Goal: Information Seeking & Learning: Learn about a topic

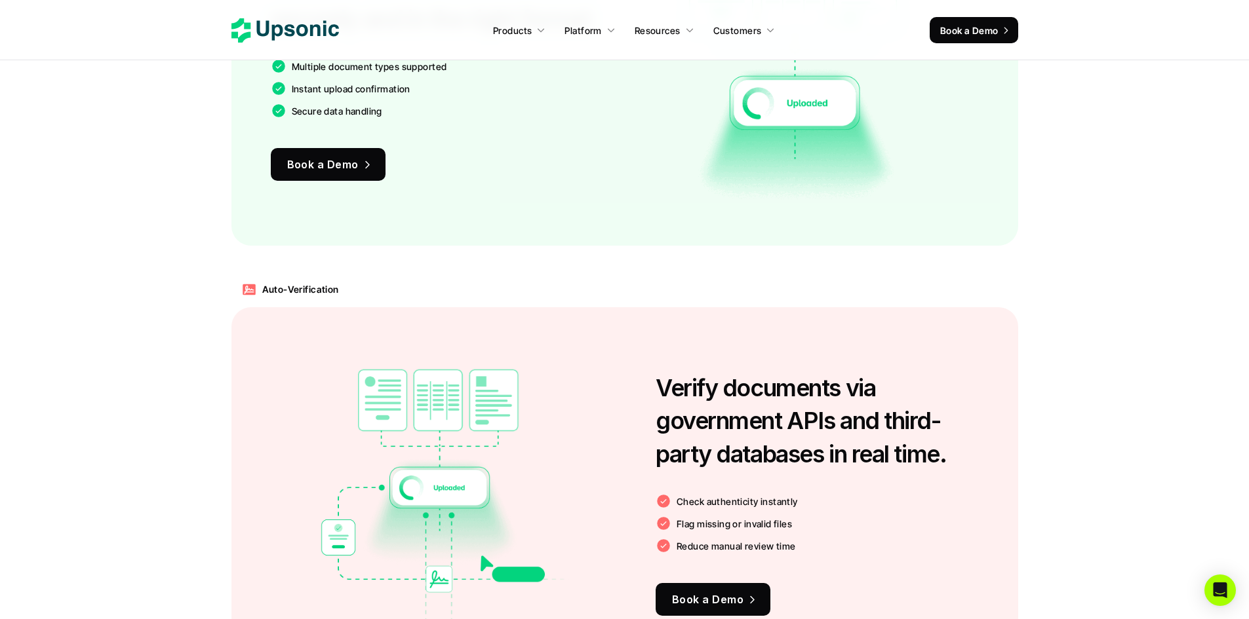
scroll to position [1128, 0]
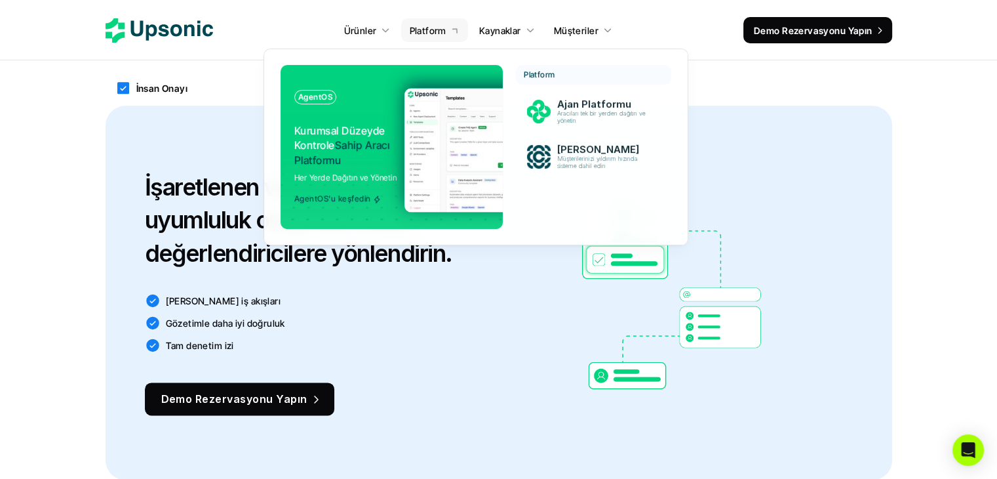
scroll to position [1662, 0]
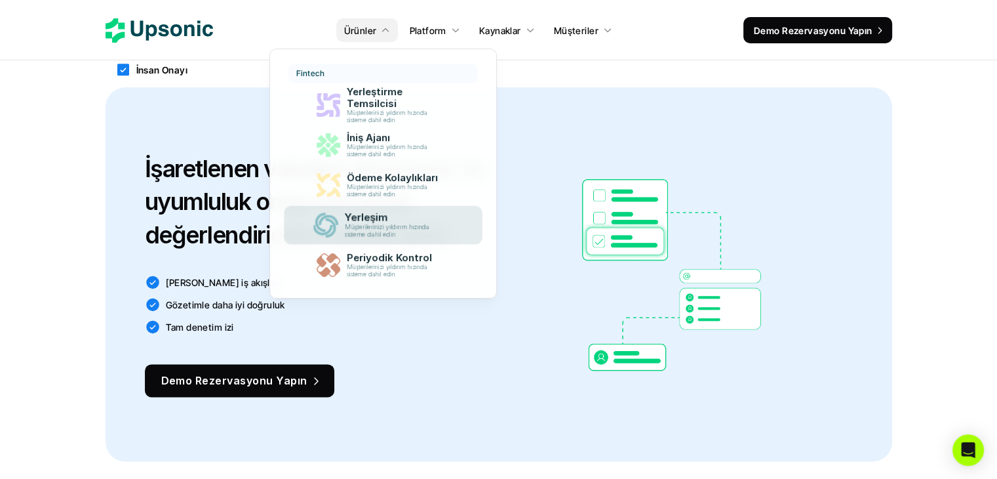
click at [406, 226] on font "Müşterilerinizi yıldırım hızında sisteme dahil edin" at bounding box center [388, 230] width 87 height 15
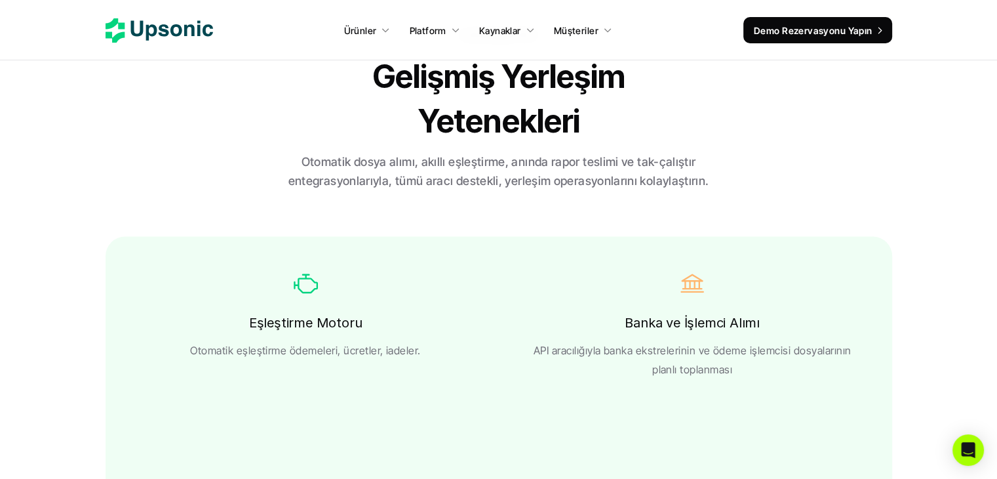
scroll to position [2163, 0]
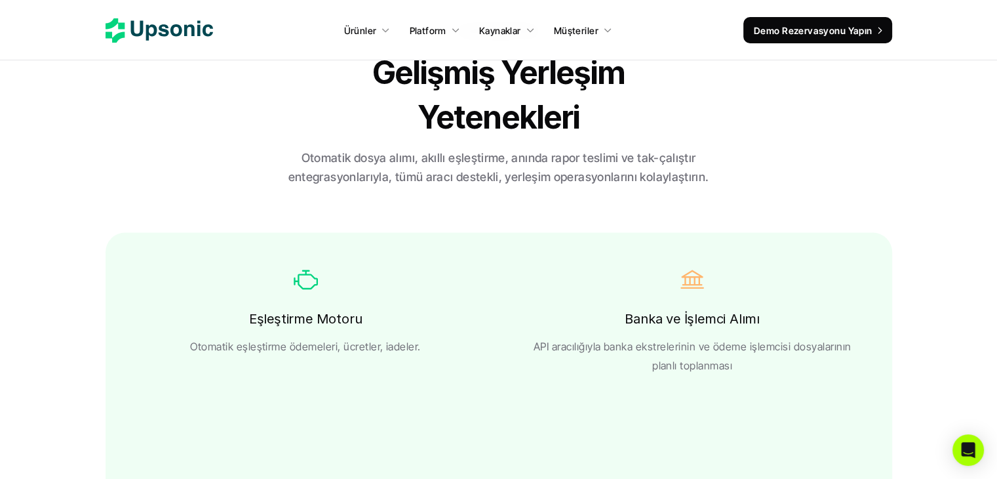
click at [380, 28] on link "Ürünler" at bounding box center [367, 30] width 62 height 24
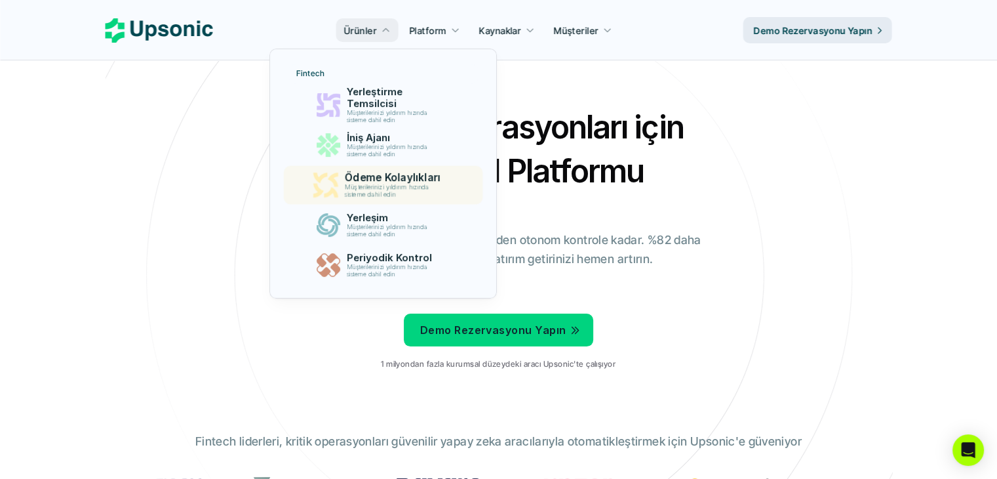
click at [370, 180] on font "Ödeme Kolaylıkları" at bounding box center [393, 176] width 96 height 13
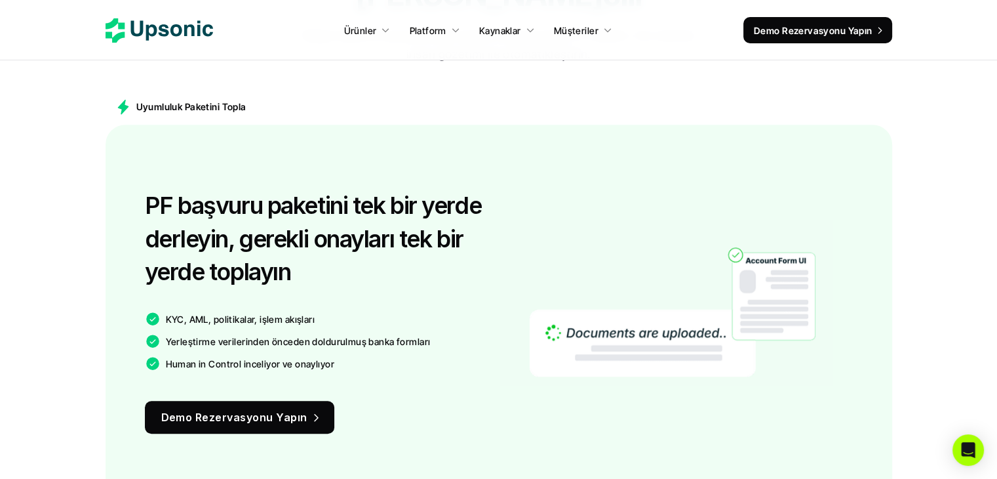
scroll to position [781, 0]
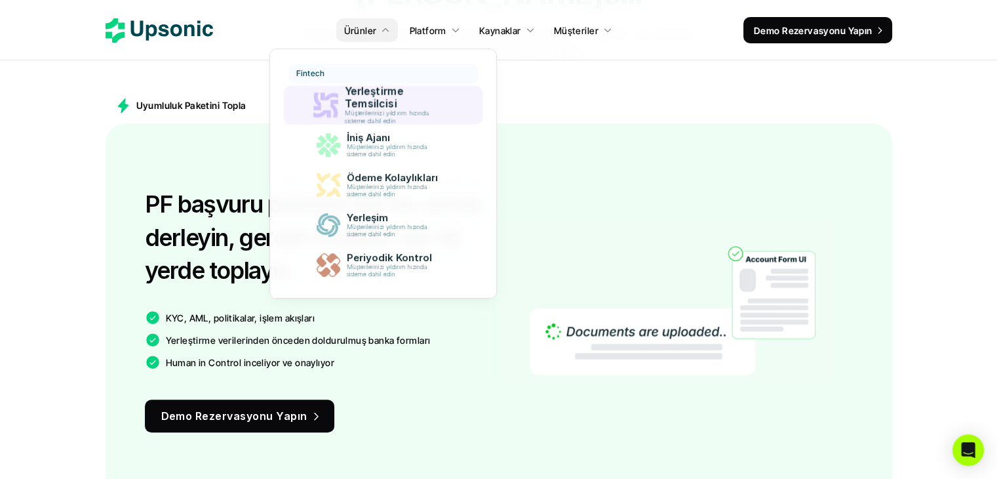
click at [377, 87] on font "Yerleştirme Temsilcisi" at bounding box center [375, 98] width 61 height 26
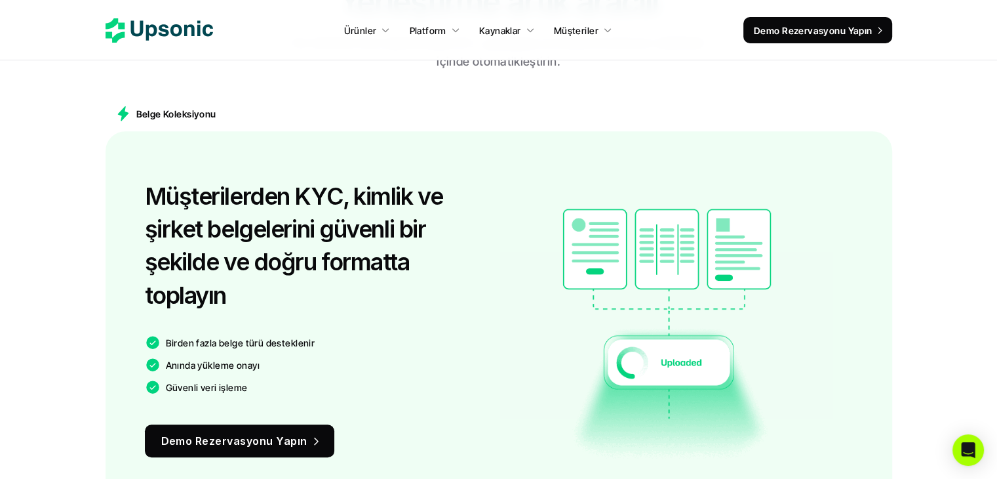
scroll to position [765, 0]
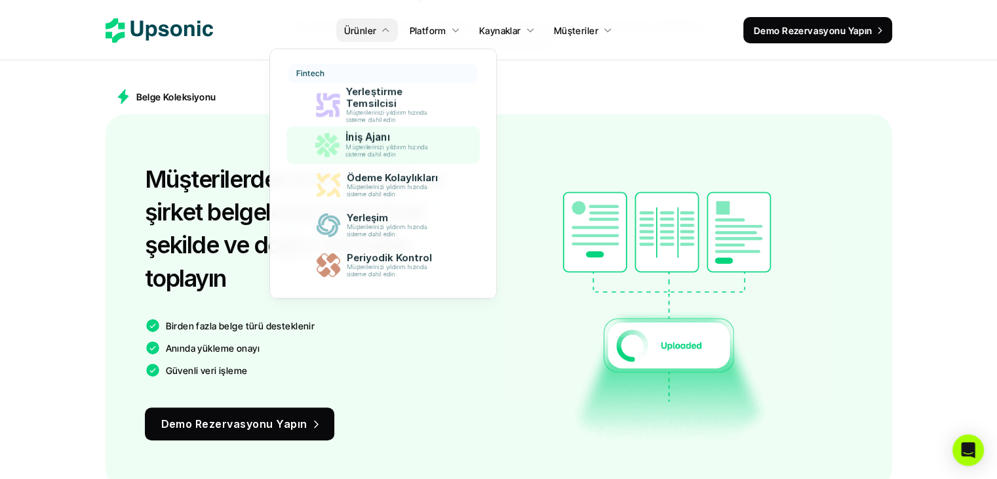
click at [377, 129] on div "İniş Ajanı Müşterilerinizi yıldırım hızında sisteme dahil edin" at bounding box center [395, 145] width 112 height 32
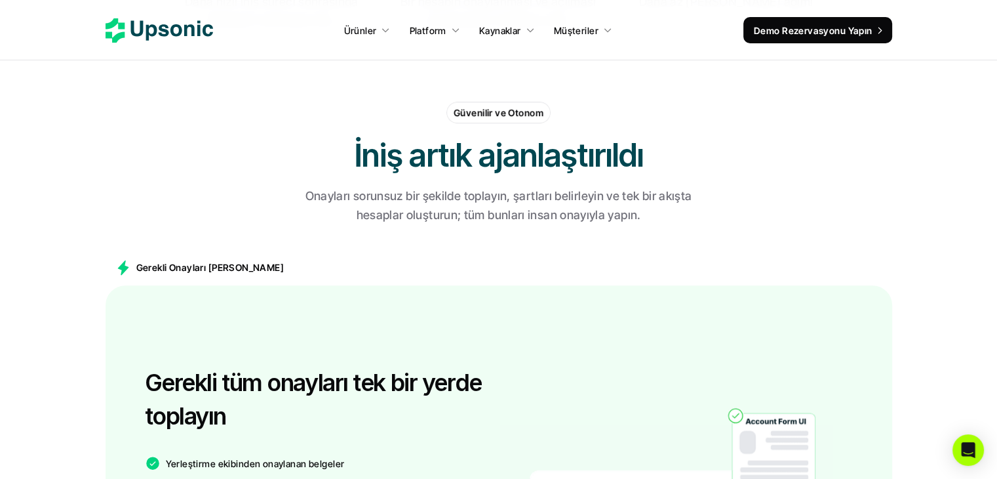
scroll to position [612, 0]
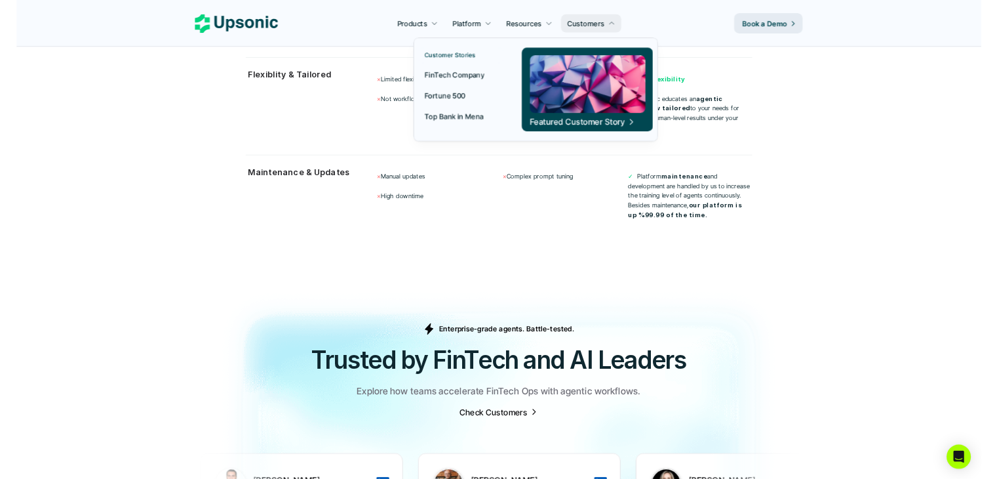
scroll to position [3768, 0]
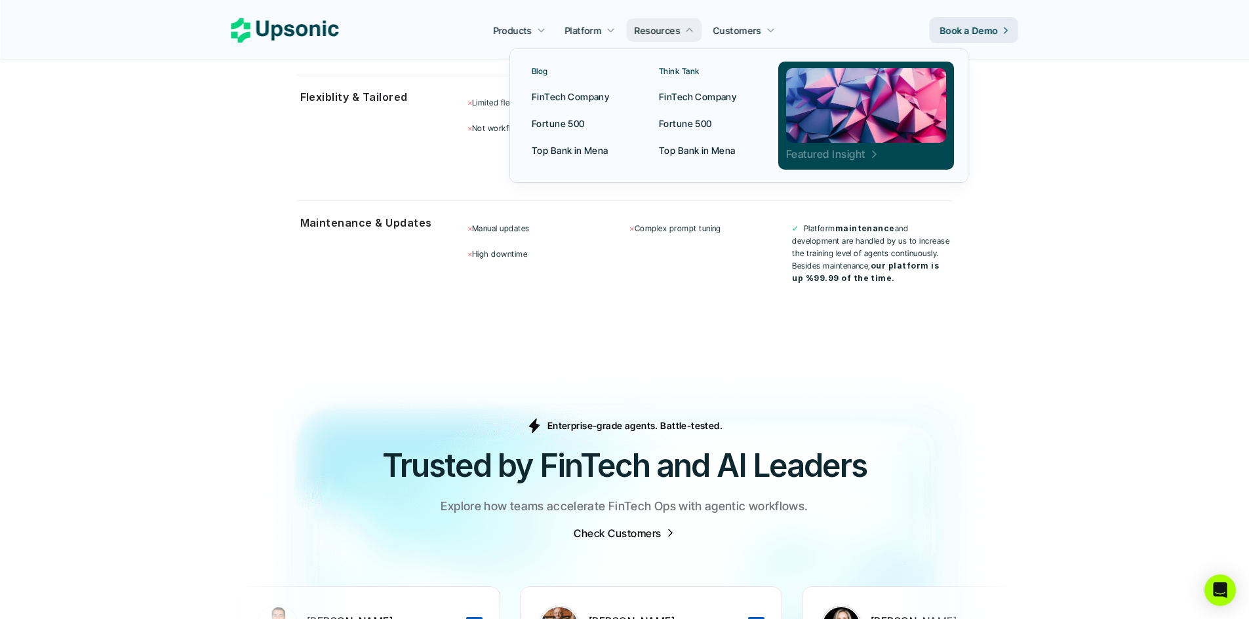
click at [851, 155] on p "Featured Insight" at bounding box center [825, 154] width 79 height 14
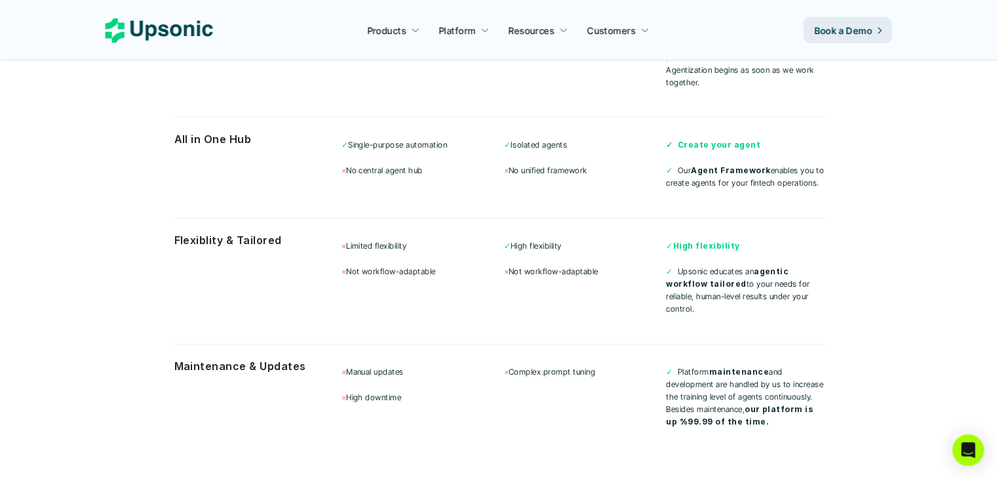
scroll to position [3615, 0]
